Goal: Information Seeking & Learning: Learn about a topic

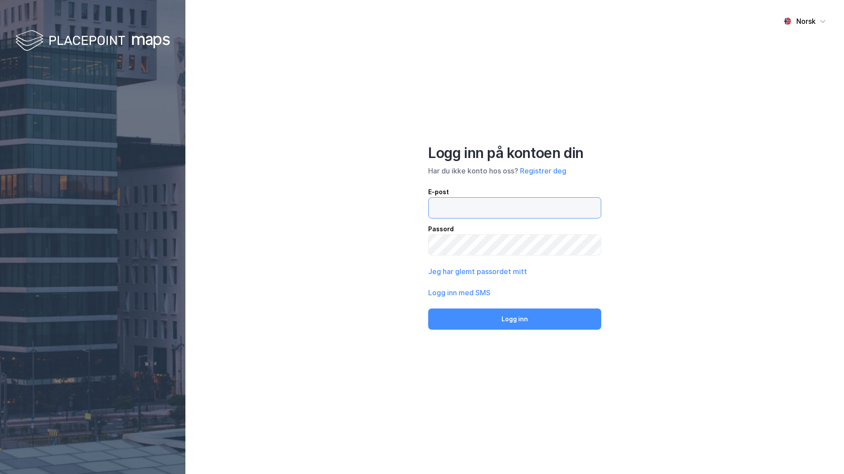
type input "[PERSON_NAME][EMAIL_ADDRESS][DOMAIN_NAME]"
click at [745, 4] on div "Norsk Logg inn på kontoen din Har du ikke konto hos oss? Registrer deg E-post […" at bounding box center [514, 237] width 658 height 474
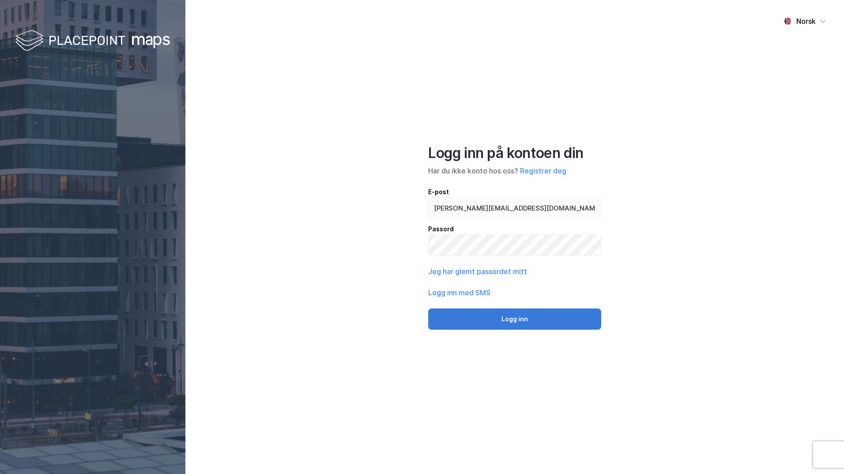
click at [504, 319] on button "Logg inn" at bounding box center [514, 318] width 173 height 21
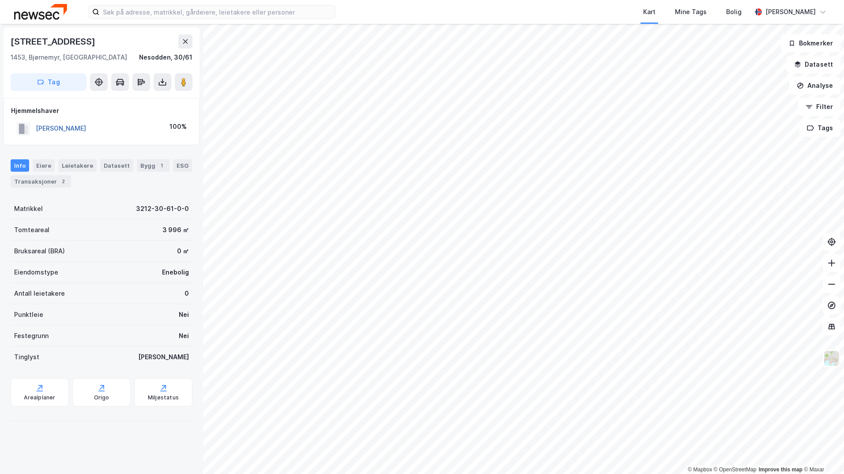
click at [0, 0] on button "[PERSON_NAME]" at bounding box center [0, 0] width 0 height 0
click at [74, 179] on div "Transaksjoner 5" at bounding box center [74, 181] width 60 height 12
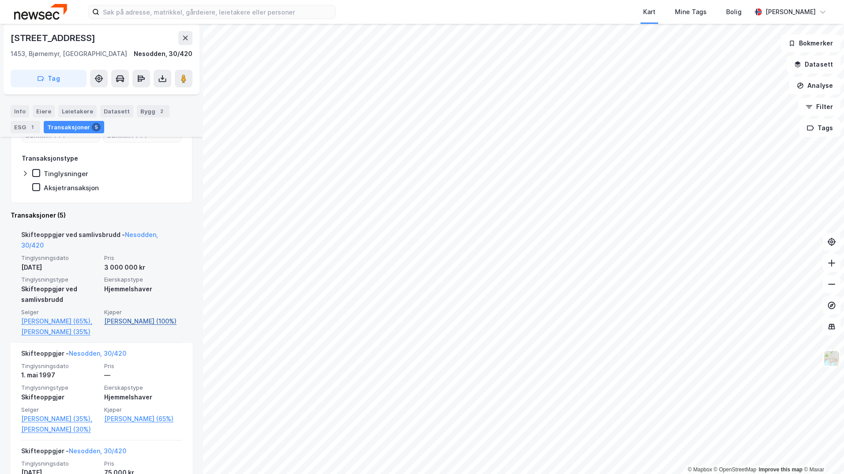
scroll to position [129, 0]
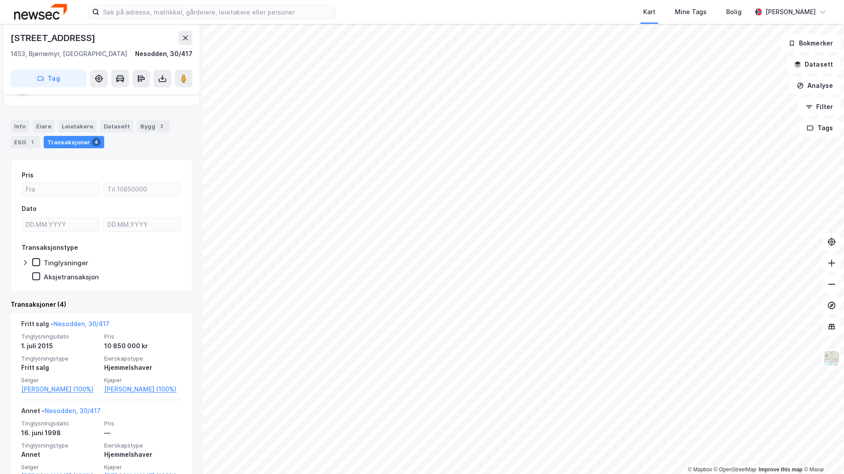
scroll to position [40, 0]
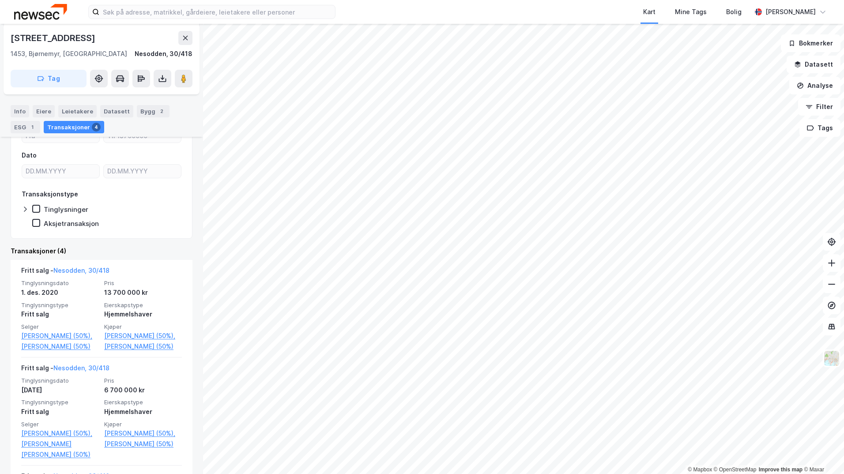
scroll to position [111, 0]
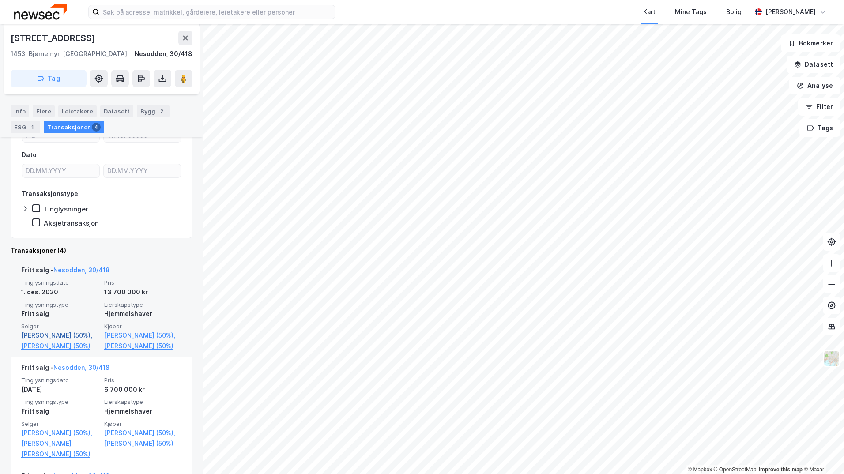
click at [47, 334] on link "[PERSON_NAME] (50%)," at bounding box center [60, 335] width 78 height 11
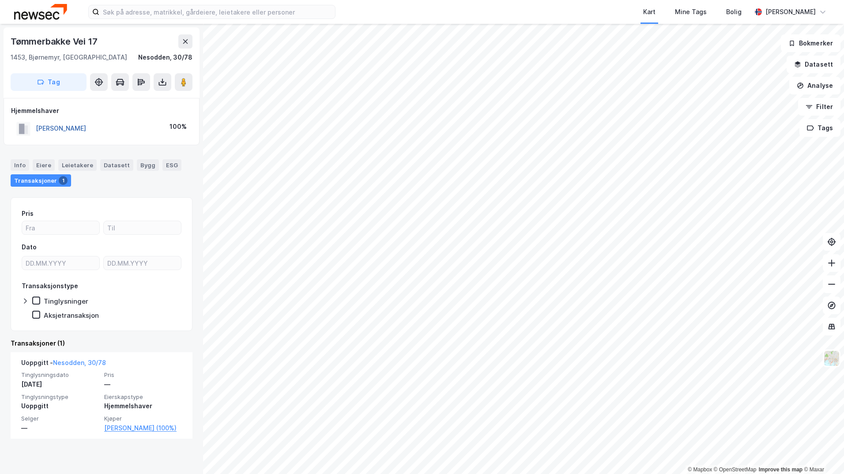
click at [0, 0] on button "[PERSON_NAME]" at bounding box center [0, 0] width 0 height 0
